Goal: Task Accomplishment & Management: Use online tool/utility

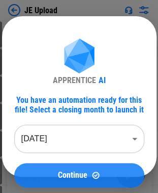
click at [77, 169] on button "Continue" at bounding box center [79, 175] width 130 height 24
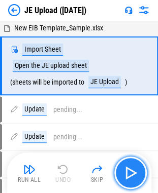
click at [129, 177] on img "button" at bounding box center [130, 173] width 16 height 16
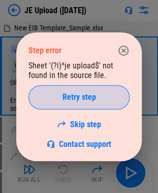
click at [75, 100] on span "Retry step" at bounding box center [78, 97] width 33 height 8
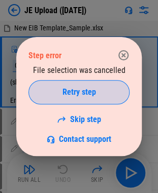
click at [77, 85] on button "Retry step" at bounding box center [78, 92] width 101 height 24
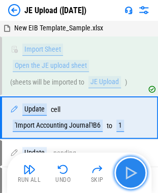
click at [130, 170] on img "button" at bounding box center [130, 173] width 16 height 16
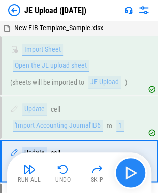
scroll to position [63, 0]
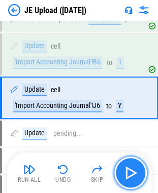
click at [130, 170] on img "button" at bounding box center [130, 173] width 16 height 16
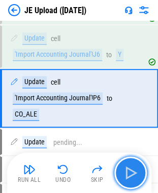
click at [130, 170] on img "button" at bounding box center [130, 173] width 16 height 16
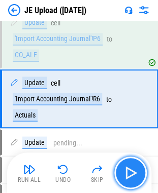
click at [130, 170] on img "button" at bounding box center [130, 173] width 16 height 16
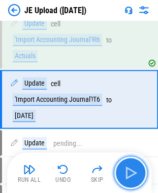
click at [130, 170] on img "button" at bounding box center [130, 173] width 16 height 16
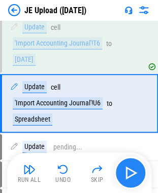
scroll to position [293, 0]
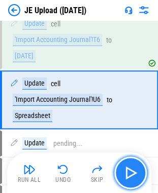
click at [130, 170] on img "button" at bounding box center [130, 173] width 16 height 16
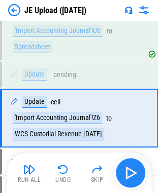
scroll to position [380, 0]
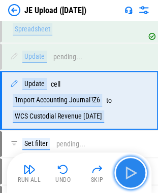
click at [130, 170] on img "button" at bounding box center [130, 173] width 16 height 16
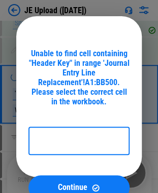
scroll to position [383, 0]
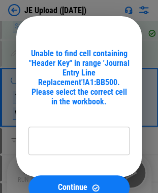
type input "**********"
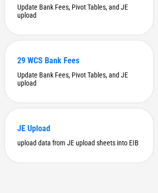
scroll to position [534, 0]
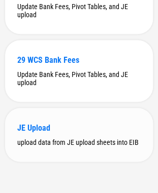
click at [67, 139] on div "upload data from JE upload sheets into EIB" at bounding box center [78, 143] width 123 height 8
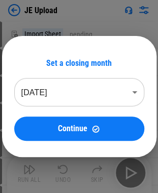
click at [67, 138] on button "Continue" at bounding box center [79, 129] width 130 height 24
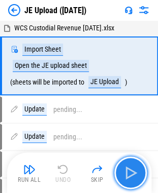
click at [135, 176] on img "button" at bounding box center [130, 173] width 16 height 16
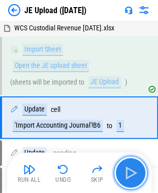
click at [138, 180] on img "button" at bounding box center [130, 173] width 16 height 16
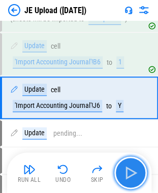
click at [138, 180] on img "button" at bounding box center [130, 173] width 16 height 16
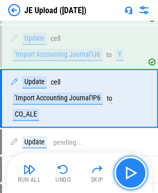
click at [138, 180] on img "button" at bounding box center [130, 173] width 16 height 16
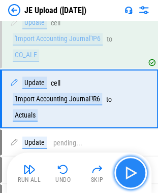
click at [138, 180] on img "button" at bounding box center [130, 173] width 16 height 16
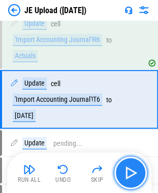
click at [138, 180] on img "button" at bounding box center [130, 173] width 16 height 16
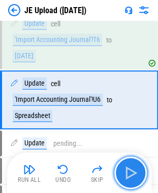
click at [138, 180] on img "button" at bounding box center [130, 173] width 16 height 16
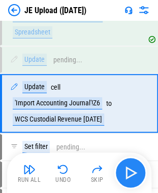
scroll to position [380, 0]
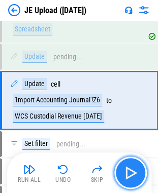
click at [138, 180] on img "button" at bounding box center [130, 173] width 16 height 16
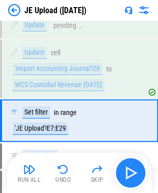
scroll to position [431, 0]
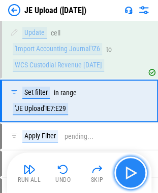
click at [138, 180] on img "button" at bounding box center [130, 173] width 16 height 16
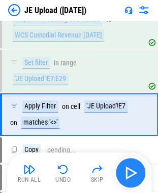
scroll to position [474, 0]
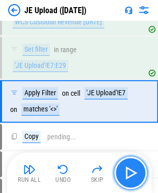
click at [138, 180] on img "button" at bounding box center [130, 173] width 16 height 16
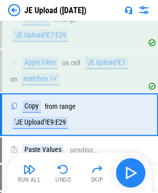
scroll to position [518, 0]
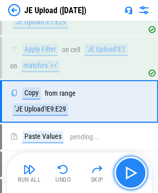
click at [138, 180] on img "button" at bounding box center [130, 173] width 16 height 16
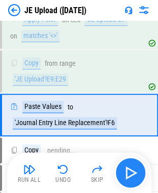
scroll to position [561, 0]
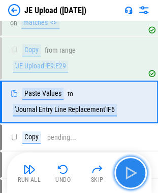
click at [138, 180] on img "button" at bounding box center [130, 173] width 16 height 16
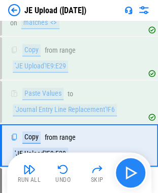
scroll to position [604, 0]
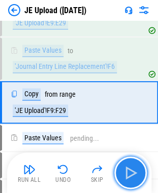
click at [138, 180] on img "button" at bounding box center [130, 173] width 16 height 16
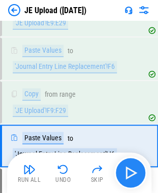
scroll to position [648, 0]
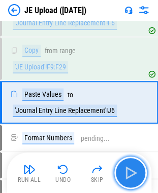
click at [138, 180] on img "button" at bounding box center [130, 173] width 16 height 16
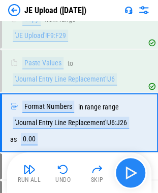
scroll to position [699, 0]
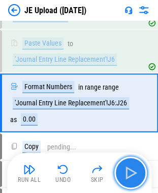
click at [138, 180] on img "button" at bounding box center [130, 173] width 16 height 16
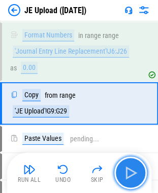
click at [138, 180] on img "button" at bounding box center [130, 173] width 16 height 16
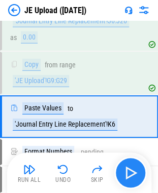
scroll to position [794, 0]
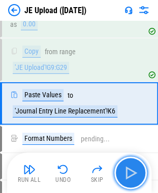
click at [138, 180] on img "button" at bounding box center [130, 173] width 16 height 16
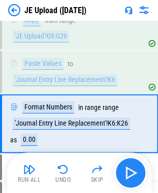
scroll to position [844, 0]
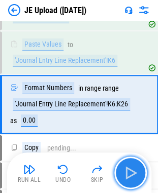
click at [138, 180] on img "button" at bounding box center [130, 173] width 16 height 16
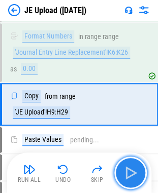
click at [138, 180] on img "button" at bounding box center [130, 173] width 16 height 16
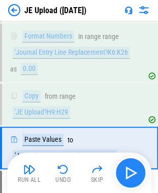
scroll to position [939, 0]
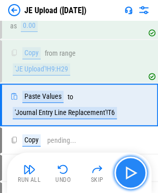
click at [138, 180] on img "button" at bounding box center [130, 173] width 16 height 16
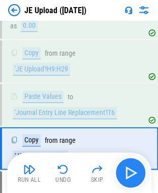
scroll to position [983, 0]
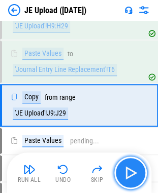
click at [138, 180] on img "button" at bounding box center [130, 173] width 16 height 16
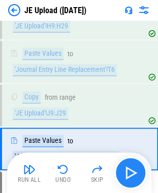
scroll to position [1026, 0]
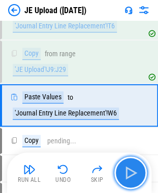
click at [138, 180] on img "button" at bounding box center [130, 173] width 16 height 16
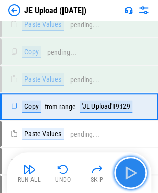
click at [138, 180] on img "button" at bounding box center [130, 173] width 16 height 16
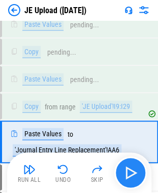
scroll to position [1206, 0]
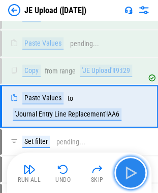
click at [138, 180] on img "button" at bounding box center [130, 173] width 16 height 16
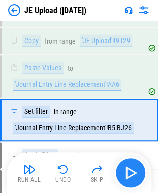
scroll to position [1249, 0]
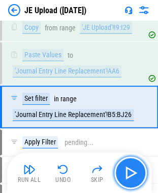
click at [138, 180] on img "button" at bounding box center [130, 173] width 16 height 16
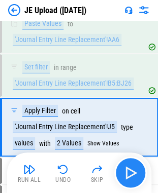
scroll to position [1300, 0]
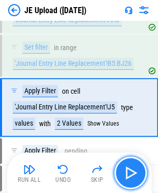
click at [138, 180] on img "button" at bounding box center [130, 173] width 16 height 16
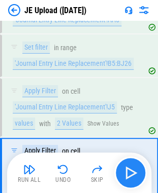
scroll to position [1360, 0]
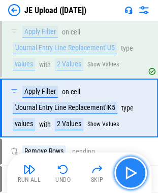
click at [138, 180] on img "button" at bounding box center [130, 173] width 16 height 16
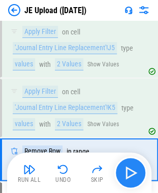
scroll to position [1411, 0]
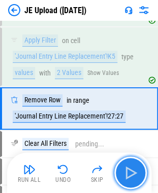
click at [138, 180] on img "button" at bounding box center [130, 173] width 16 height 16
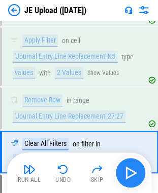
scroll to position [1454, 0]
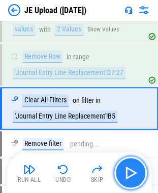
click at [138, 180] on img "button" at bounding box center [130, 173] width 16 height 16
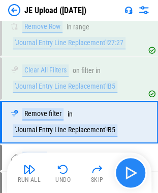
scroll to position [1498, 0]
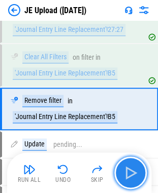
click at [138, 180] on img "button" at bounding box center [130, 173] width 16 height 16
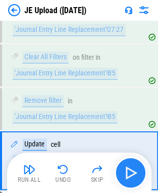
scroll to position [1549, 0]
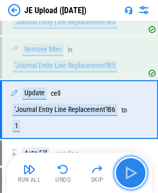
click at [138, 180] on img "button" at bounding box center [130, 173] width 16 height 16
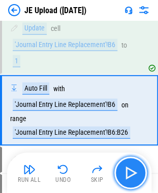
click at [138, 180] on img "button" at bounding box center [130, 173] width 16 height 16
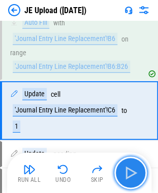
click at [138, 180] on img "button" at bounding box center [130, 173] width 16 height 16
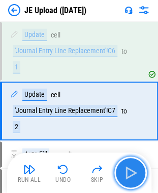
click at [138, 180] on img "button" at bounding box center [130, 173] width 16 height 16
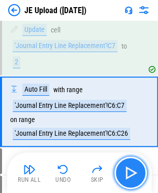
click at [138, 180] on img "button" at bounding box center [130, 173] width 16 height 16
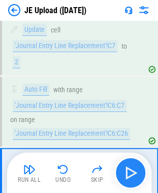
scroll to position [1869, 0]
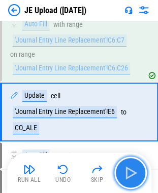
click at [138, 180] on img "button" at bounding box center [130, 173] width 16 height 16
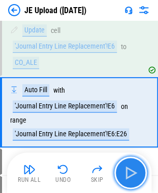
click at [138, 180] on img "button" at bounding box center [130, 173] width 16 height 16
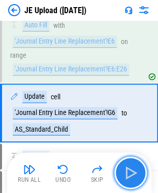
click at [138, 180] on img "button" at bounding box center [130, 173] width 16 height 16
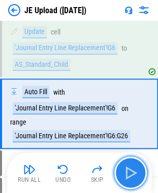
click at [138, 180] on img "button" at bounding box center [130, 173] width 16 height 16
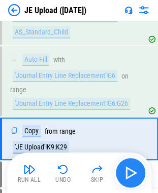
scroll to position [2122, 0]
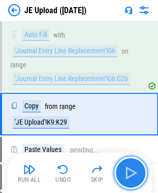
click at [138, 180] on img "button" at bounding box center [130, 173] width 16 height 16
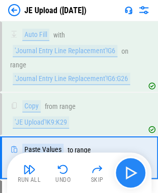
scroll to position [2165, 0]
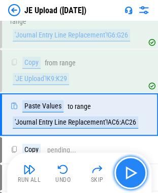
click at [138, 180] on img "button" at bounding box center [130, 173] width 16 height 16
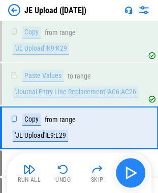
scroll to position [2209, 0]
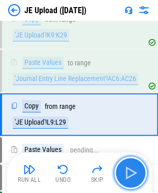
click at [138, 180] on img "button" at bounding box center [130, 173] width 16 height 16
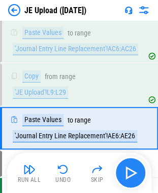
scroll to position [2252, 0]
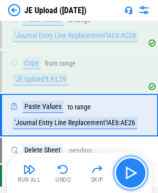
click at [138, 180] on img "button" at bounding box center [130, 173] width 16 height 16
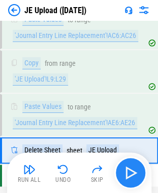
scroll to position [2277, 0]
